Goal: Navigation & Orientation: Find specific page/section

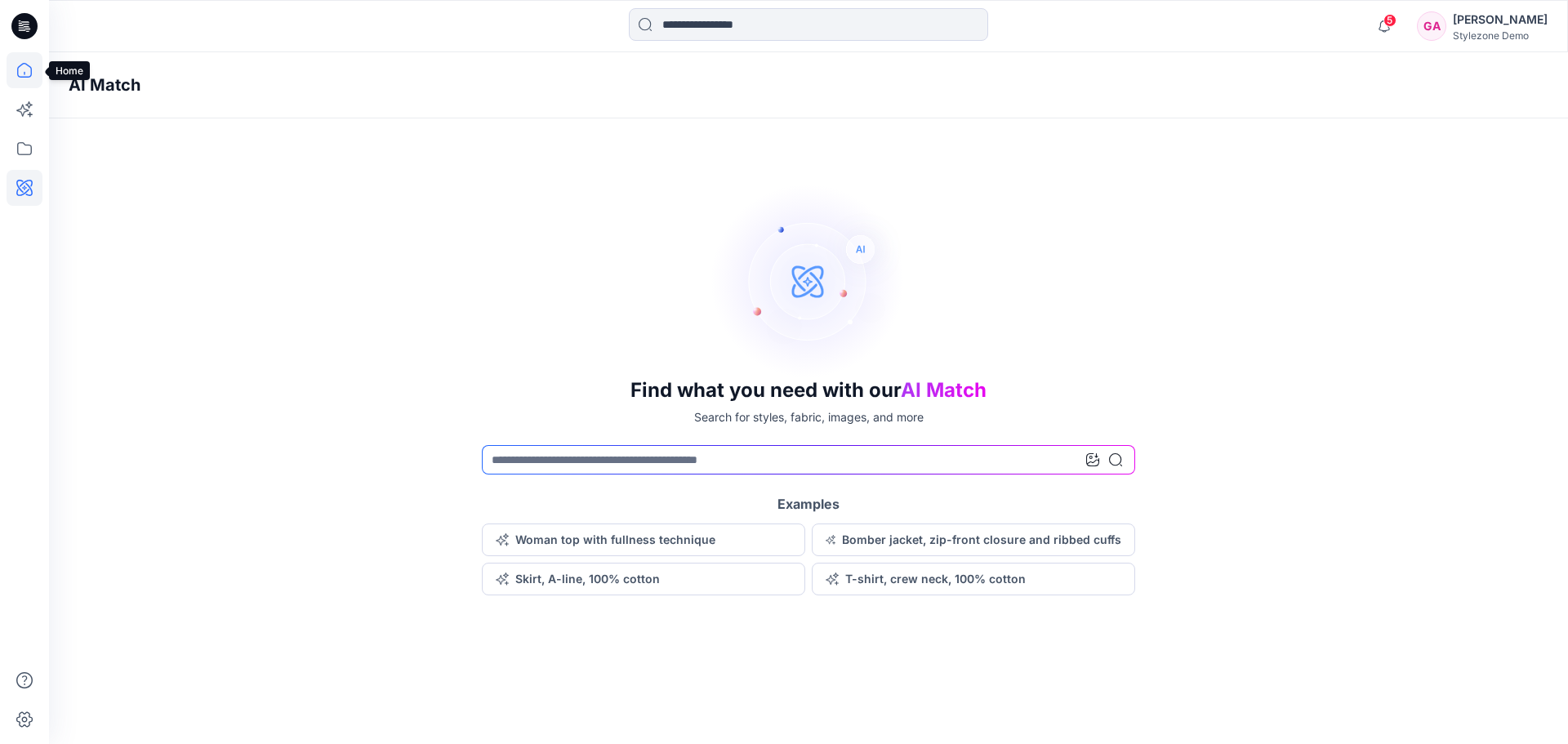
click at [22, 64] on icon at bounding box center [25, 70] width 15 height 15
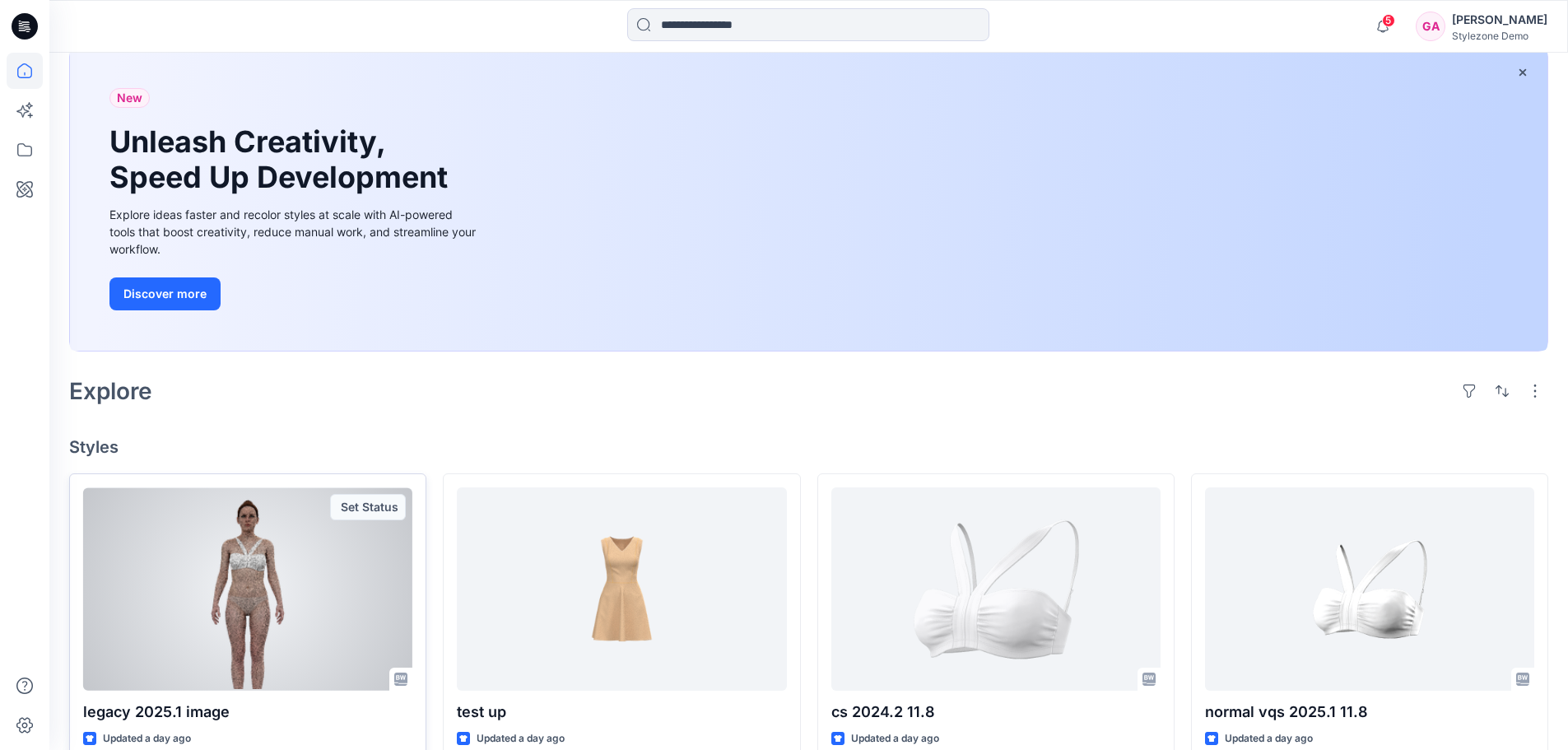
scroll to position [247, 0]
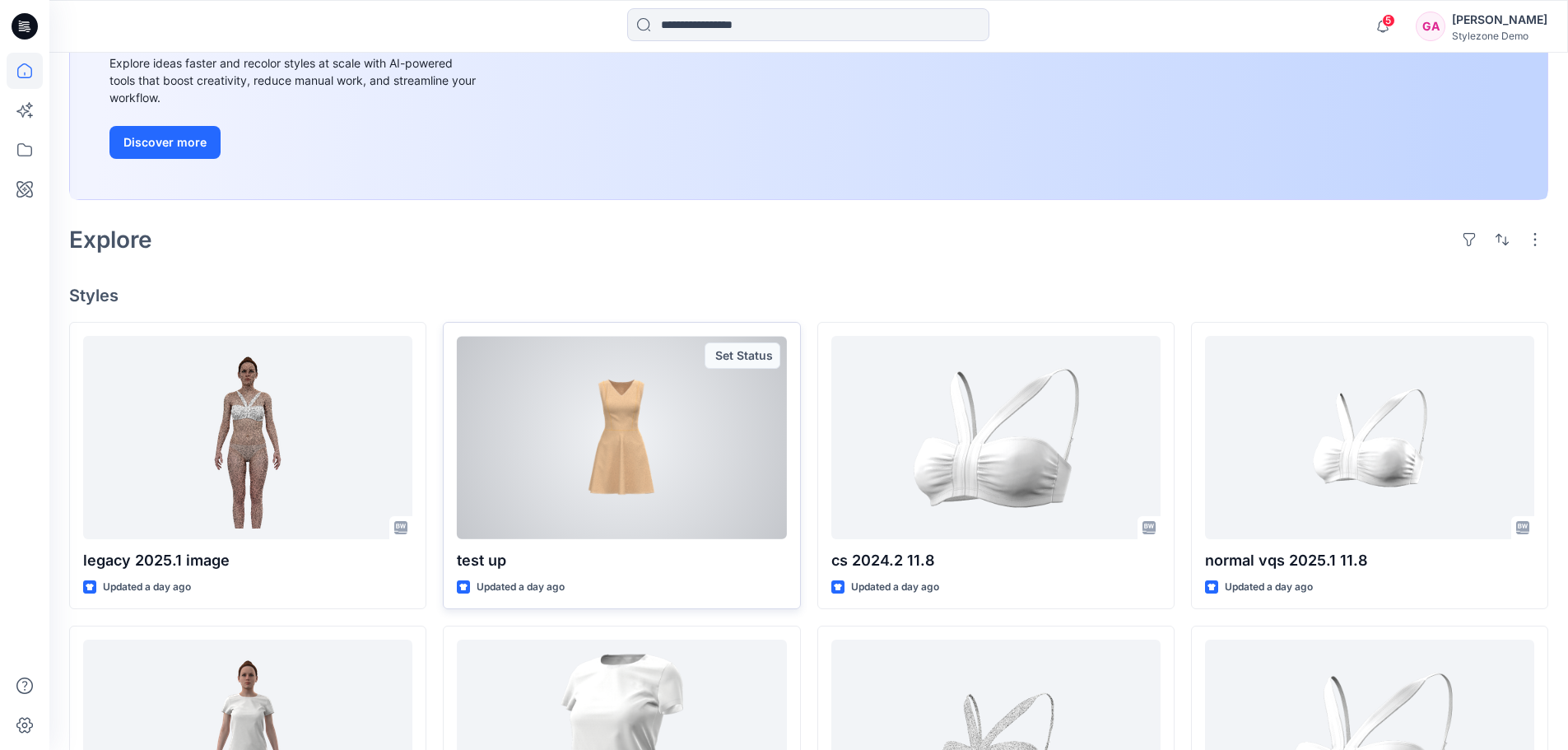
click at [655, 462] on div at bounding box center [621, 438] width 329 height 203
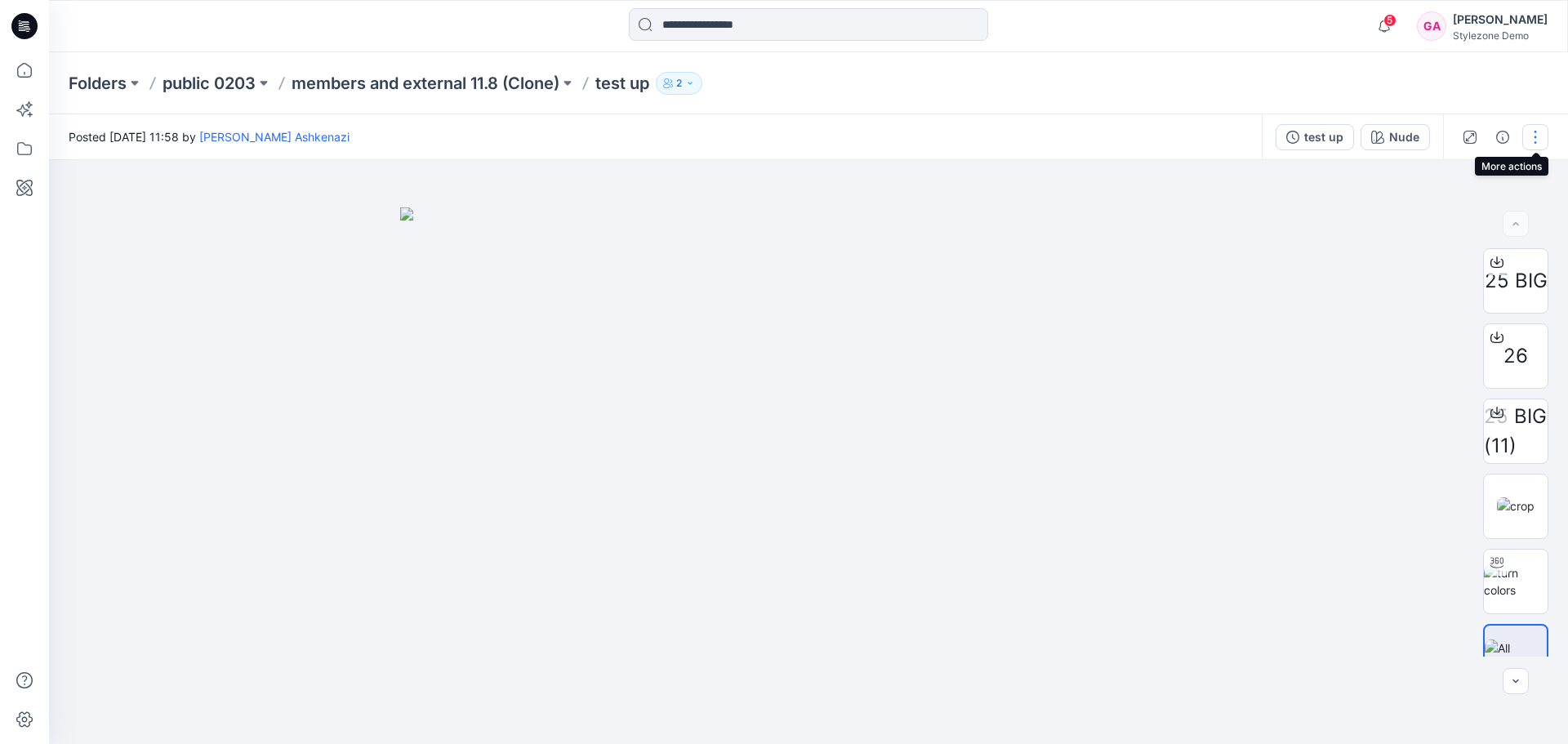
click at [1536, 144] on button "button" at bounding box center [1534, 137] width 26 height 26
click at [1057, 295] on img at bounding box center [808, 475] width 817 height 537
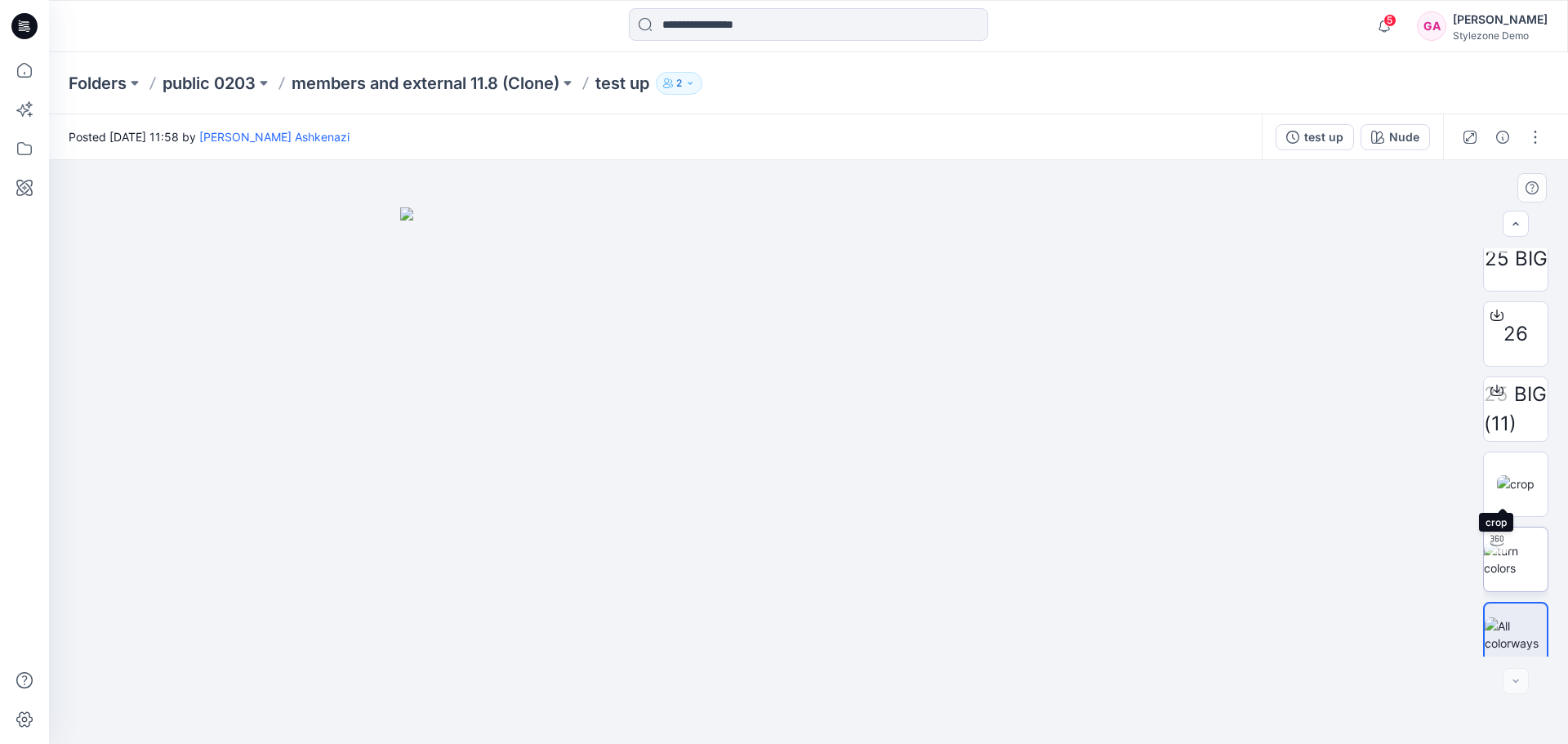
scroll to position [33, 0]
click at [1513, 677] on div at bounding box center [1515, 680] width 26 height 26
click at [1503, 650] on div at bounding box center [1515, 624] width 65 height 65
click at [1543, 141] on button "button" at bounding box center [1534, 137] width 26 height 26
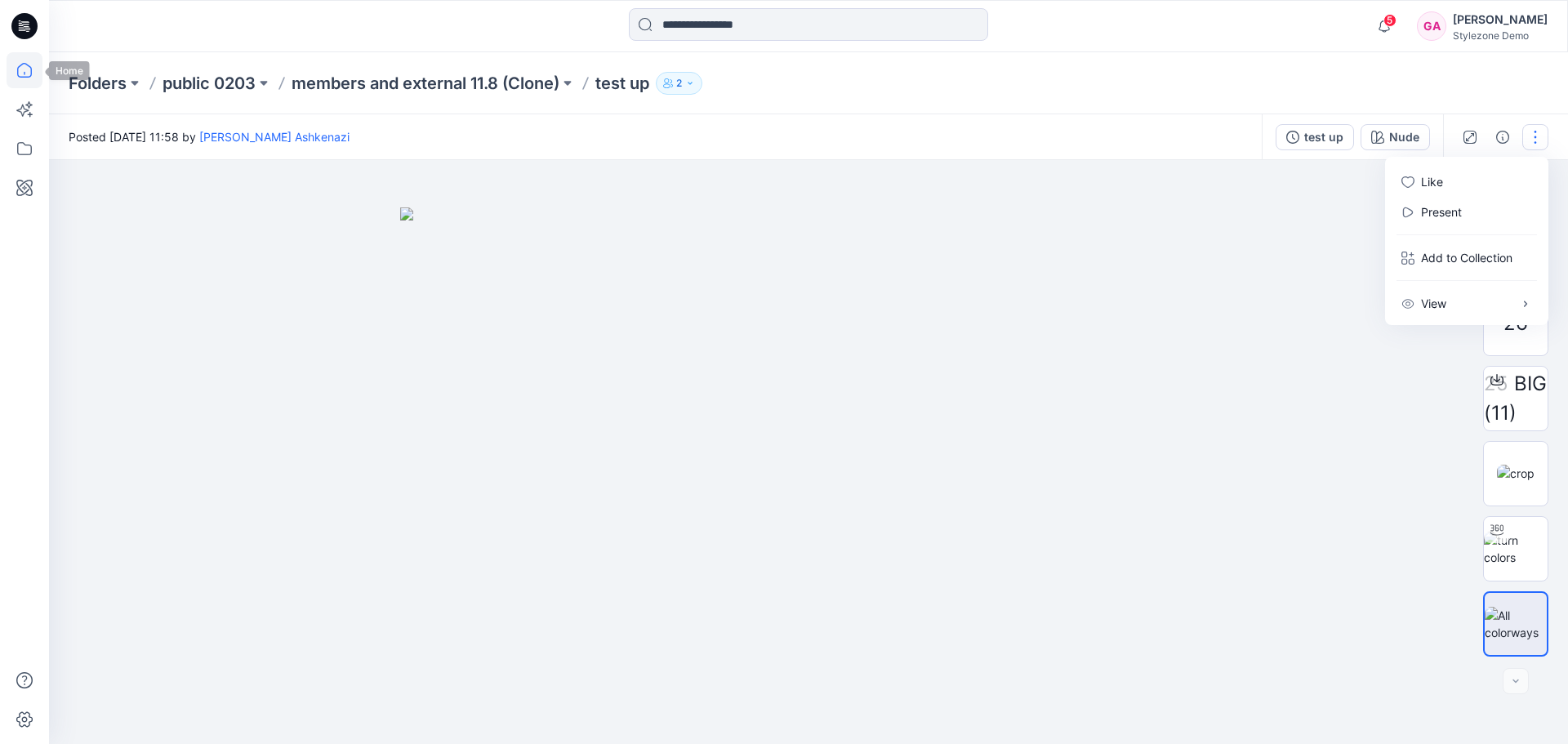
click at [26, 71] on icon at bounding box center [25, 71] width 36 height 36
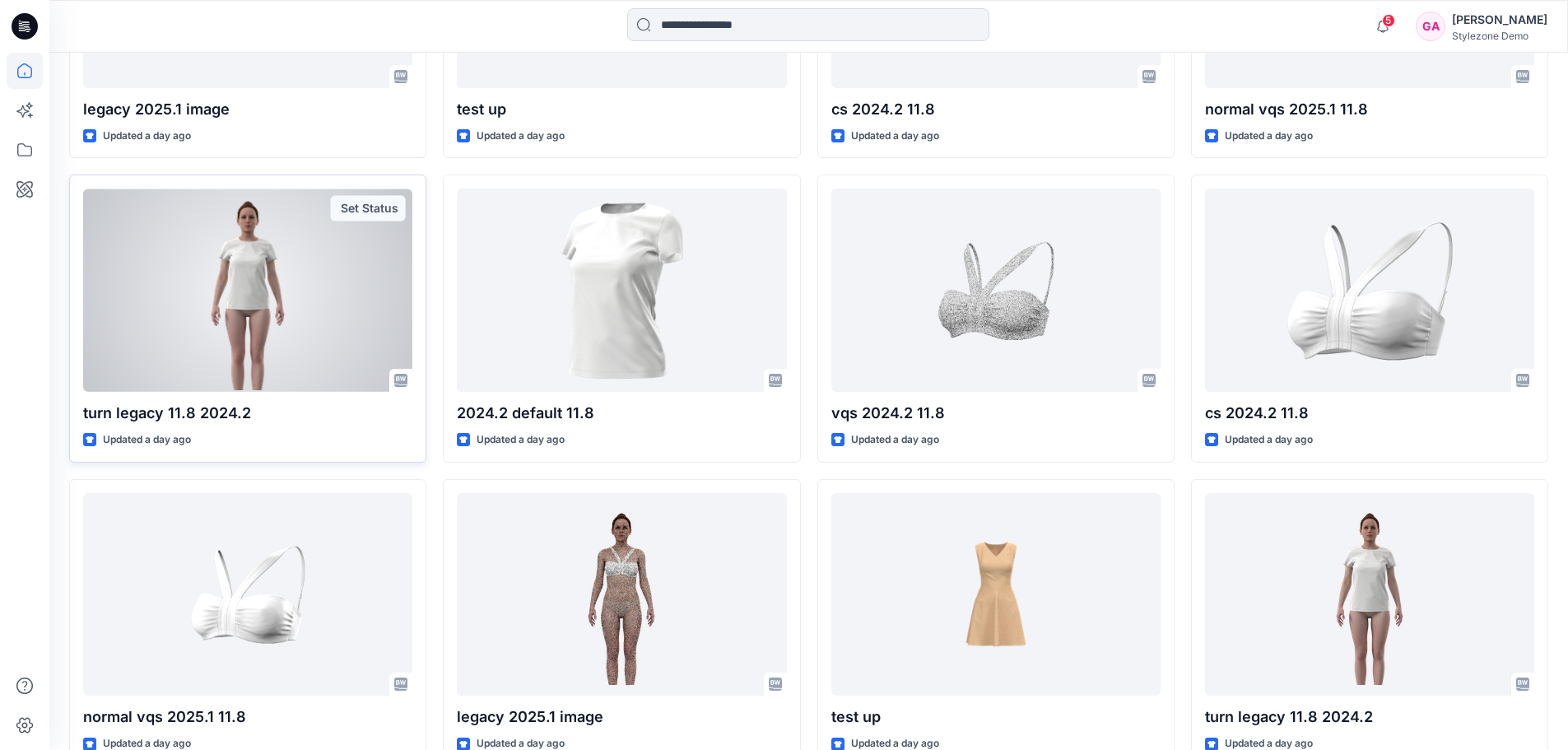
scroll to position [793, 0]
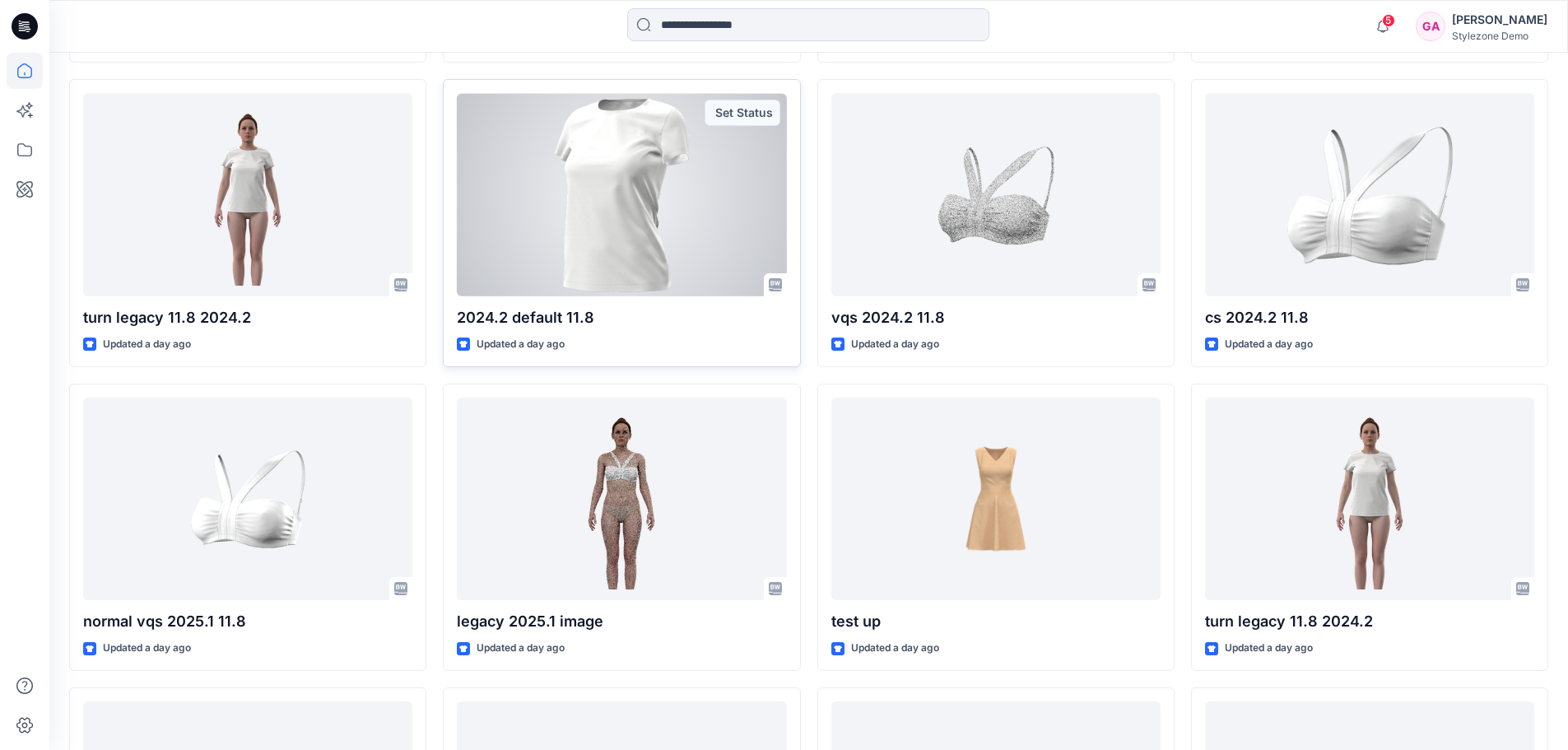
click at [666, 211] on div at bounding box center [621, 195] width 329 height 203
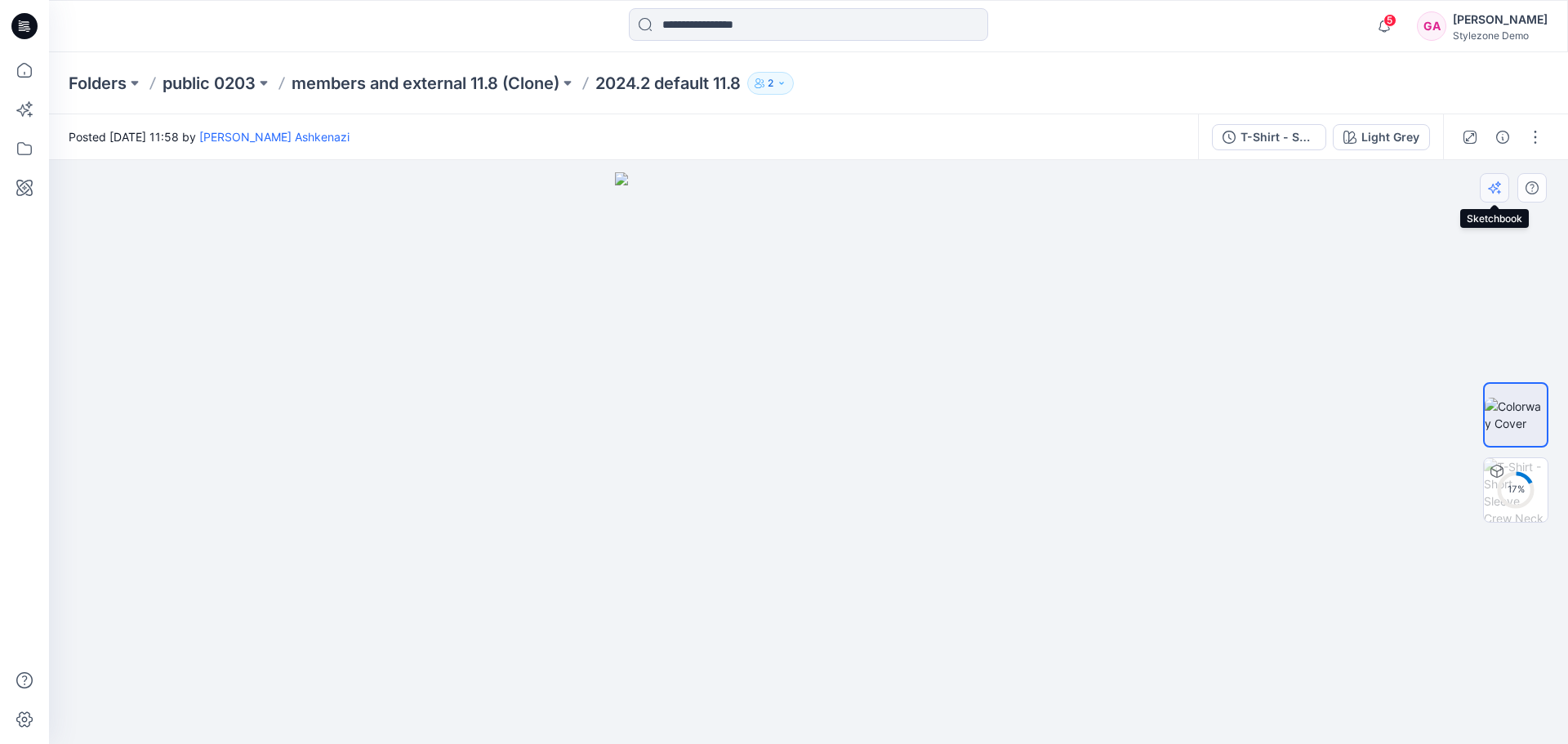
click at [1499, 191] on icon "button" at bounding box center [1494, 188] width 13 height 13
